Goal: Register for event/course

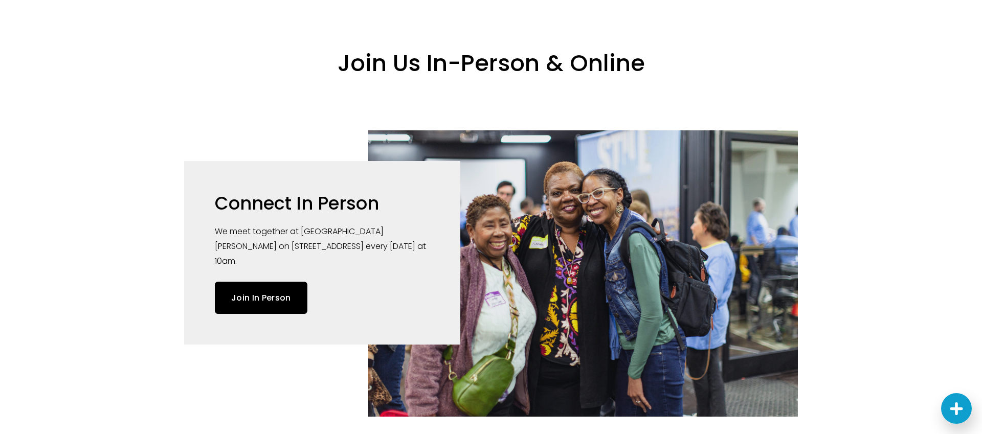
click at [627, 233] on div at bounding box center [583, 273] width 430 height 286
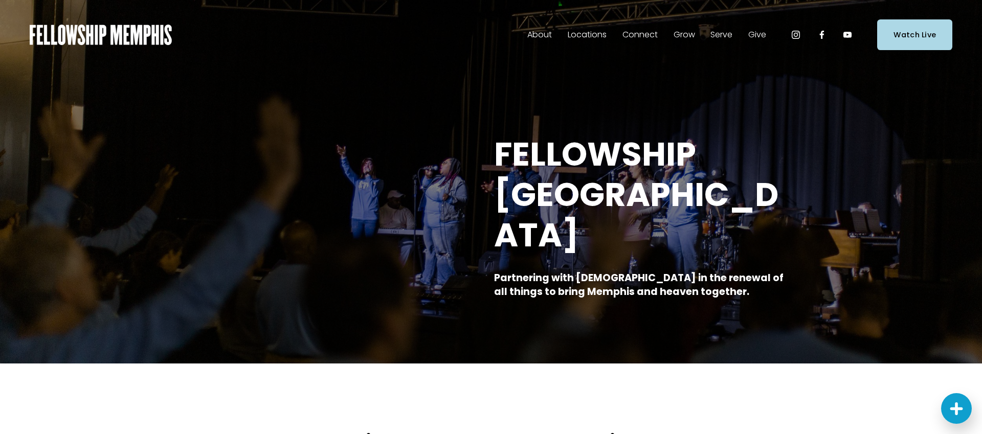
click at [0, 0] on span "Events" at bounding box center [0, 0] width 0 height 0
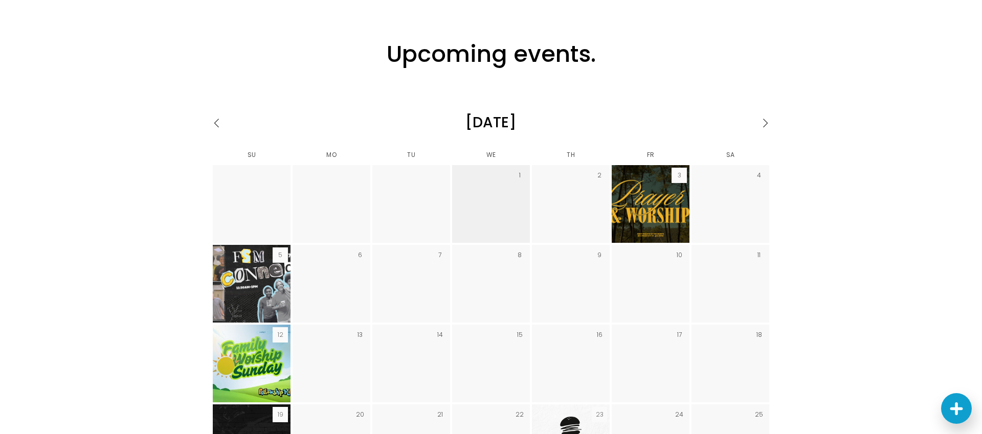
scroll to position [1479, 0]
click at [768, 113] on link "Go to next month" at bounding box center [733, 122] width 79 height 18
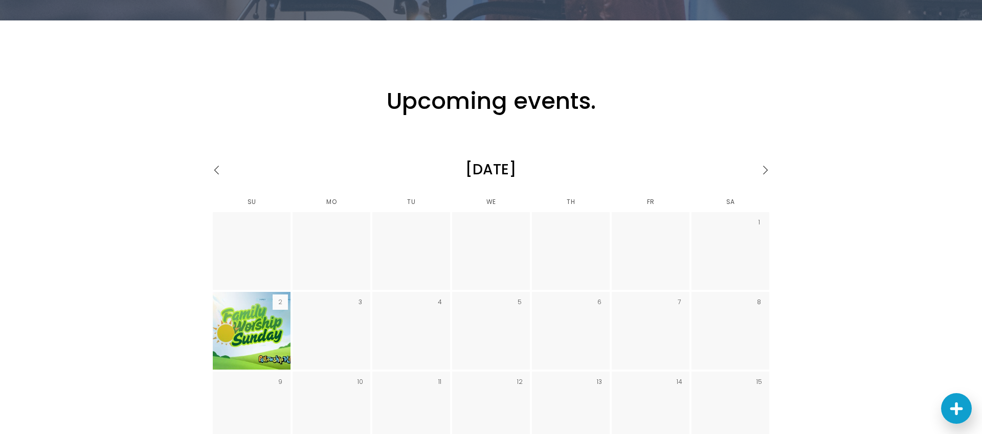
scroll to position [1416, 0]
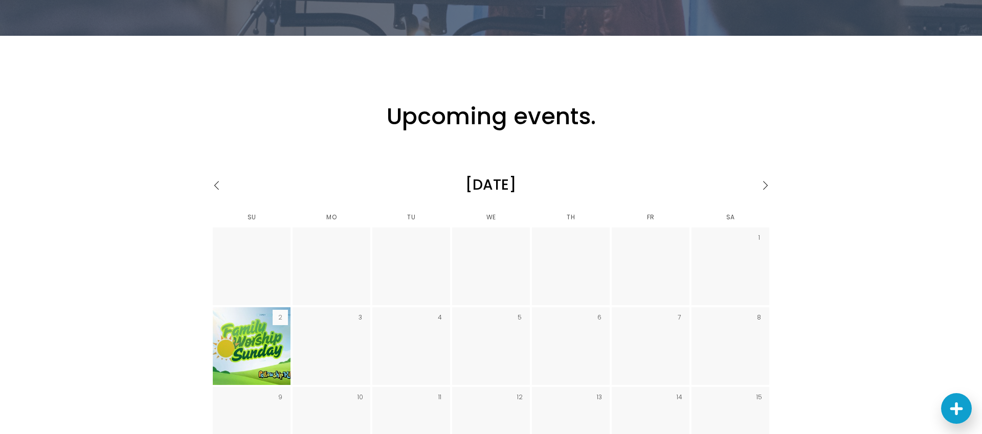
click at [764, 176] on link "Go to next month" at bounding box center [733, 185] width 79 height 18
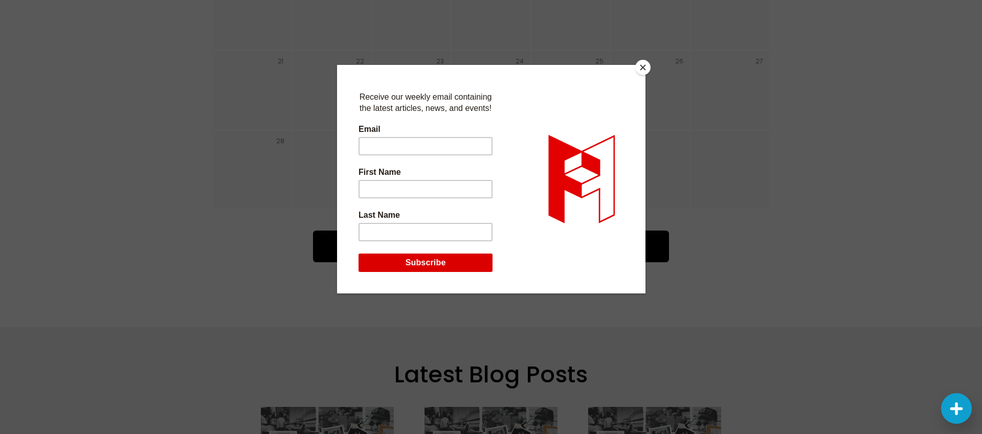
scroll to position [1777, 0]
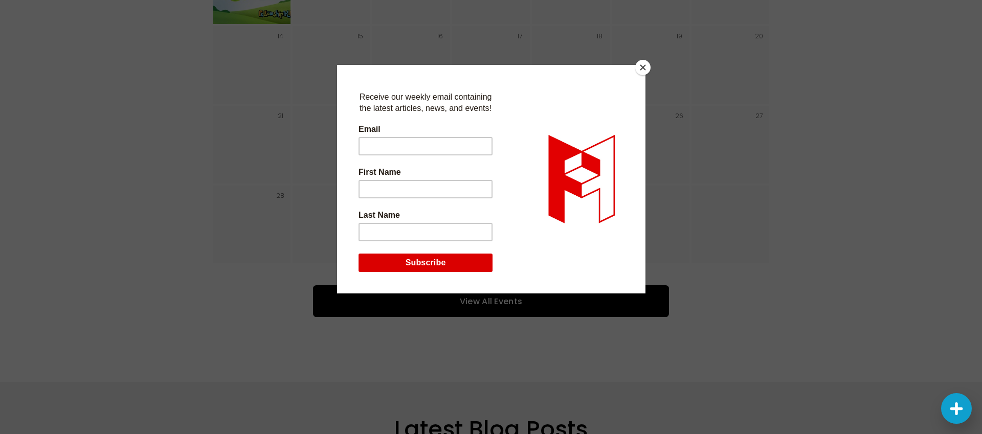
click at [646, 71] on button "Close" at bounding box center [642, 67] width 15 height 15
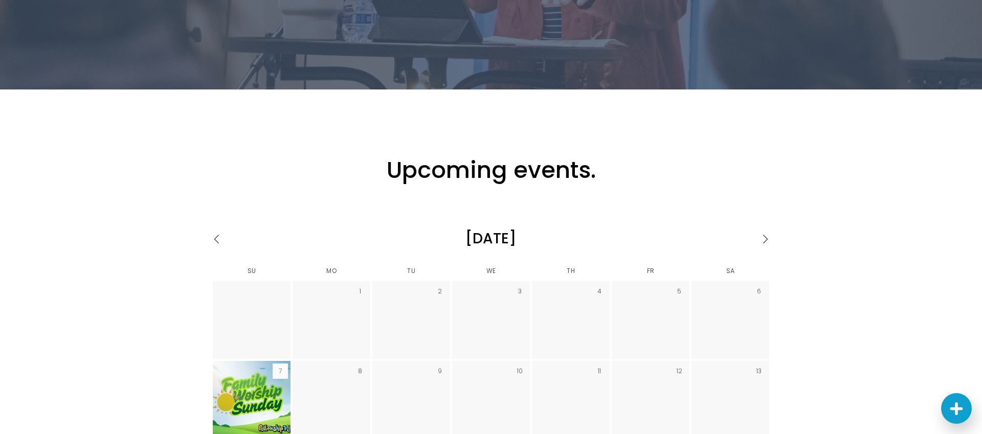
scroll to position [1434, 0]
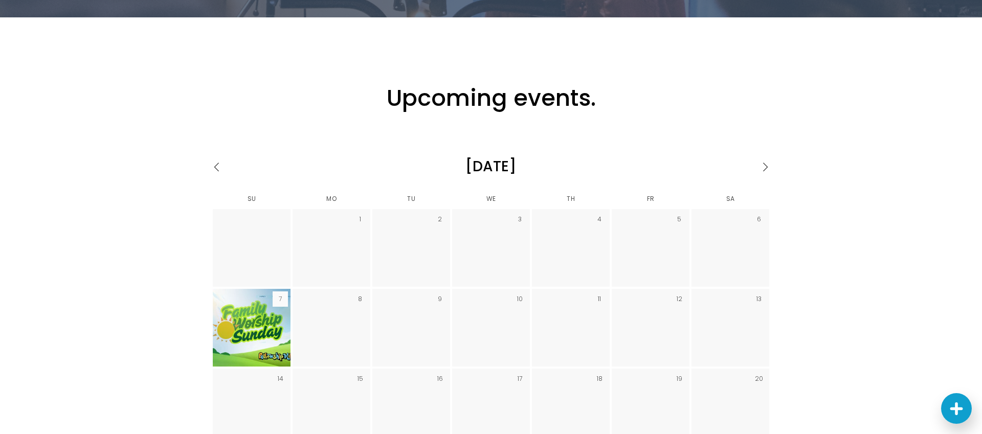
click at [763, 158] on link "Go to next month" at bounding box center [733, 167] width 79 height 18
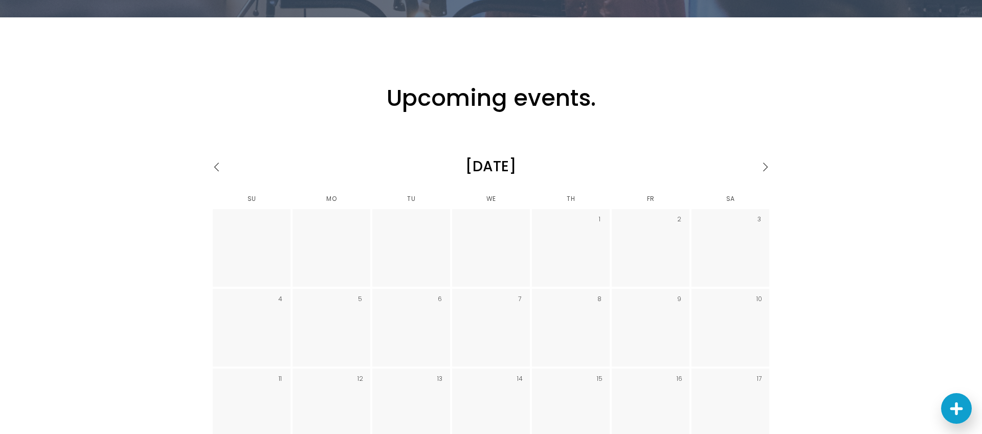
click at [765, 158] on link "Go to next month" at bounding box center [733, 167] width 79 height 18
click at [217, 158] on link "Go to previous month" at bounding box center [249, 167] width 79 height 18
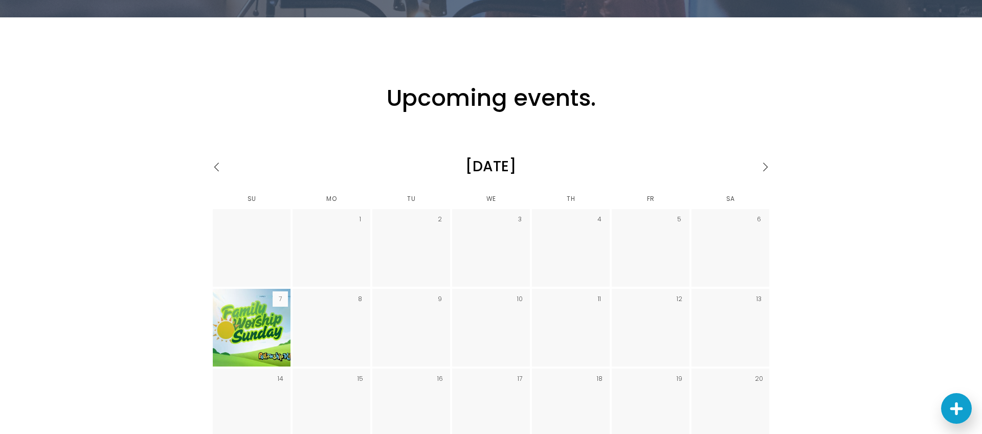
click at [215, 158] on link "Go to previous month" at bounding box center [249, 167] width 79 height 18
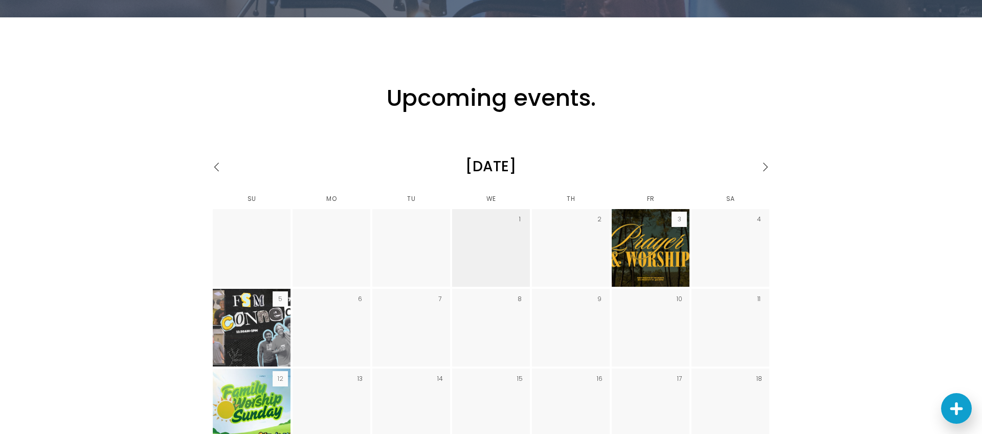
click at [211, 158] on link "Go to previous month" at bounding box center [249, 167] width 79 height 18
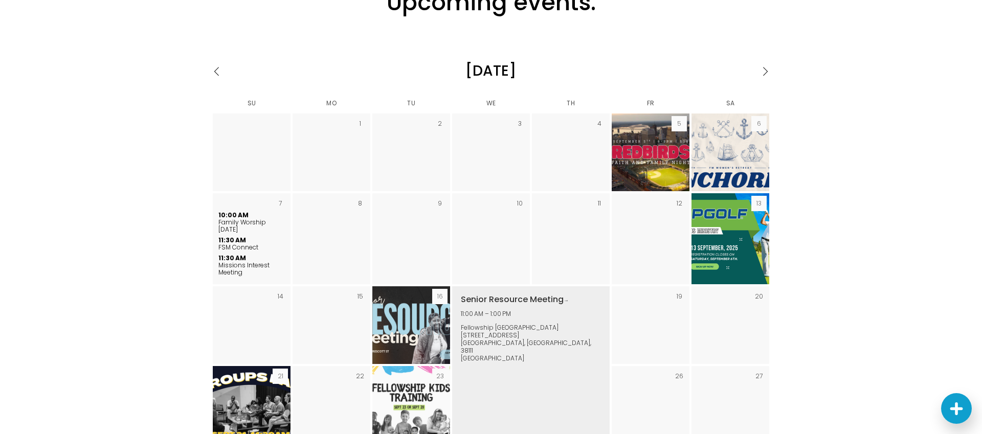
scroll to position [1529, 0]
click at [407, 293] on img "September 2025" at bounding box center [411, 326] width 138 height 78
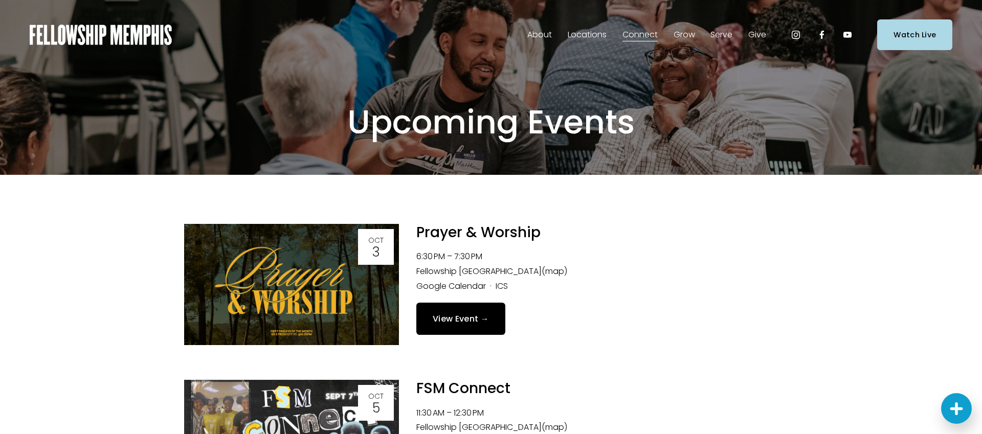
click at [0, 0] on link "Groups" at bounding box center [0, 0] width 0 height 0
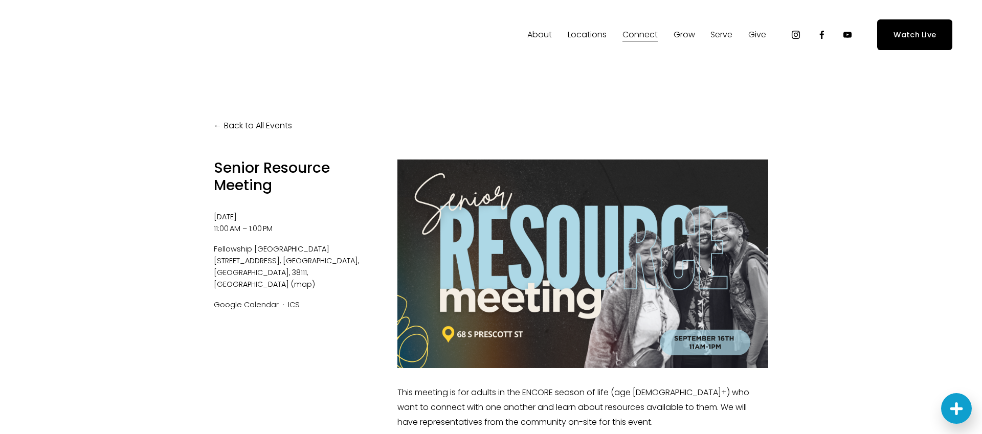
click at [771, 93] on div "Back to All Events Senior Resource Meeting Tuesday, September 16, 2025 11:00 AM…" at bounding box center [491, 328] width 614 height 517
